Goal: Check status

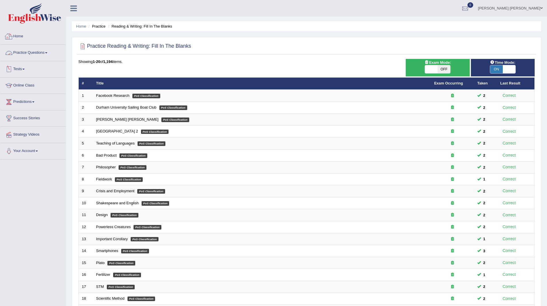
click at [19, 34] on link "Home" at bounding box center [32, 35] width 65 height 14
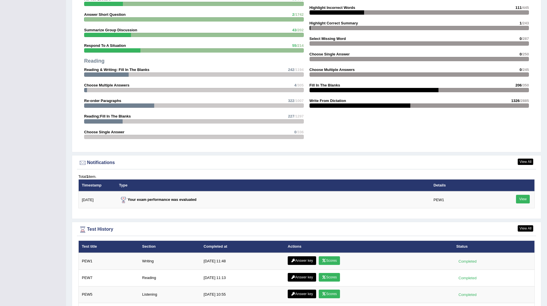
scroll to position [603, 0]
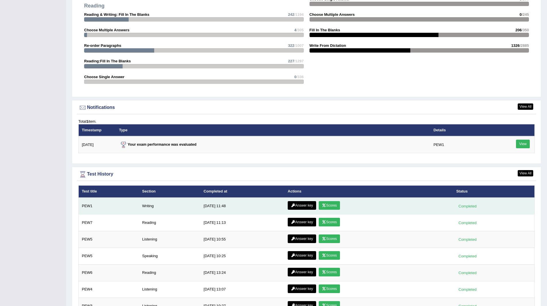
click at [328, 204] on link "Scores" at bounding box center [329, 205] width 21 height 9
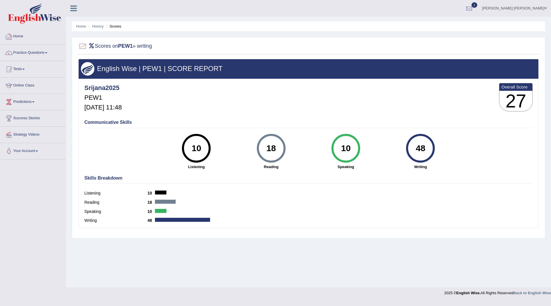
click at [19, 35] on link "Home" at bounding box center [32, 35] width 65 height 14
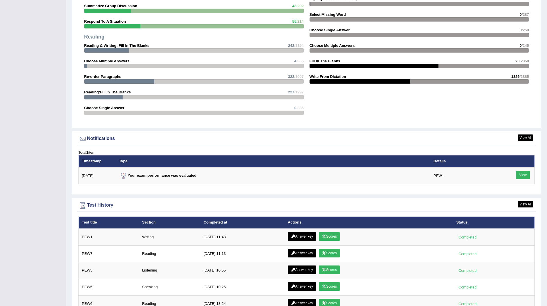
scroll to position [631, 0]
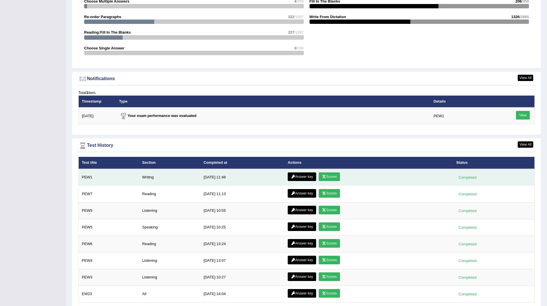
click at [298, 176] on link "Answer key" at bounding box center [302, 176] width 28 height 9
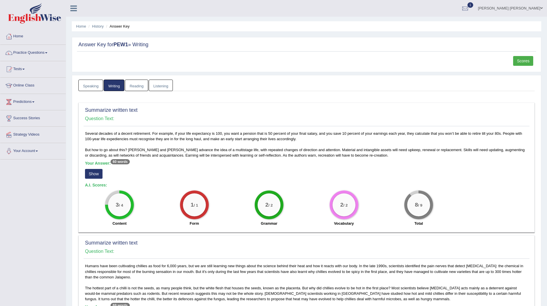
click at [93, 172] on button "Show" at bounding box center [94, 174] width 18 height 10
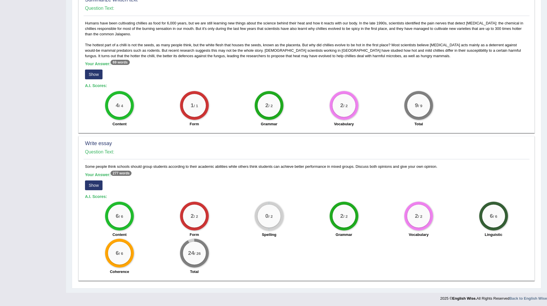
scroll to position [244, 0]
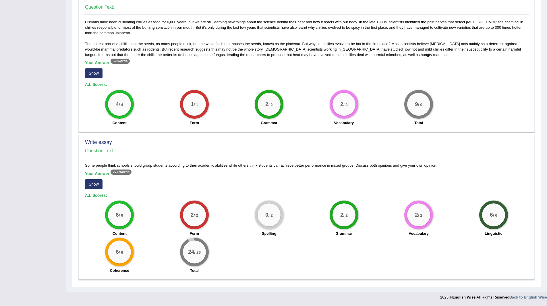
click at [96, 186] on button "Show" at bounding box center [94, 184] width 18 height 10
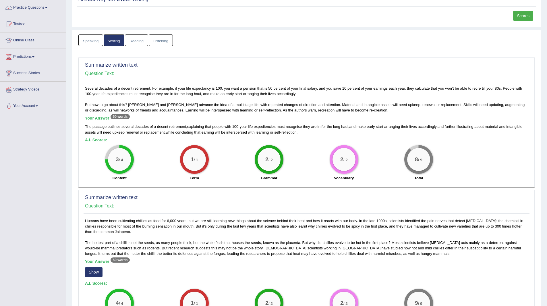
scroll to position [29, 0]
